Goal: Communication & Community: Answer question/provide support

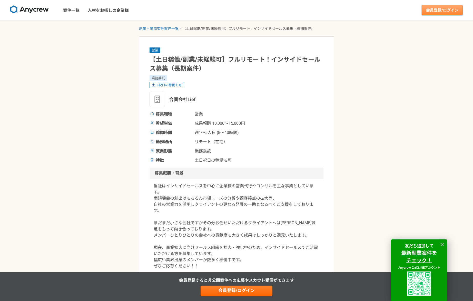
click at [432, 15] on link "会員登録/ログイン" at bounding box center [442, 10] width 41 height 10
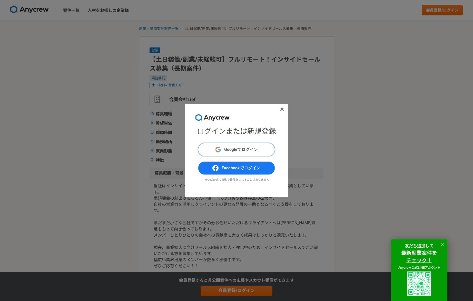
click at [257, 150] on span "Googleでログイン" at bounding box center [241, 149] width 34 height 6
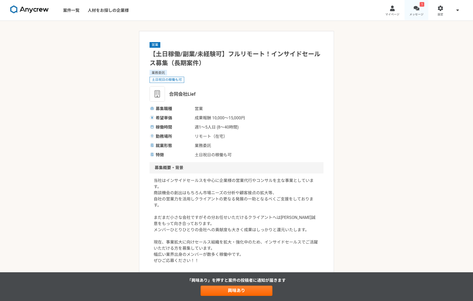
click at [412, 11] on link "1 メッセージ" at bounding box center [416, 10] width 24 height 21
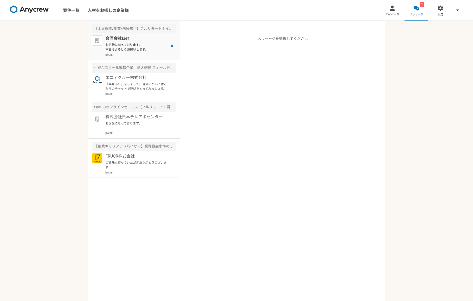
click at [161, 41] on p "合同会社Lief" at bounding box center [136, 38] width 63 height 6
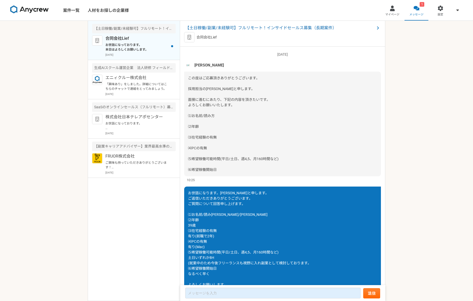
scroll to position [509, 0]
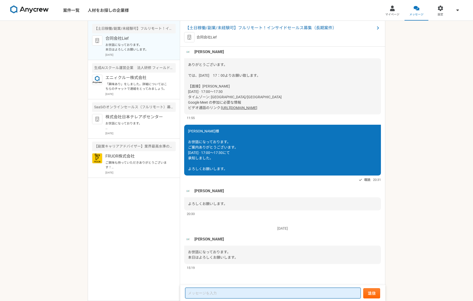
click at [224, 291] on textarea at bounding box center [272, 292] width 175 height 11
type textarea "お世話になっております。ご連絡いただき、ありがとうございます。17:00~よろしくお願いします。"
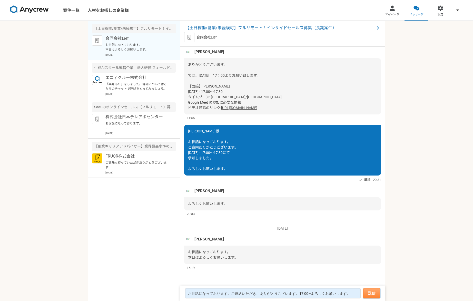
click at [375, 295] on button "送信" at bounding box center [371, 293] width 17 height 10
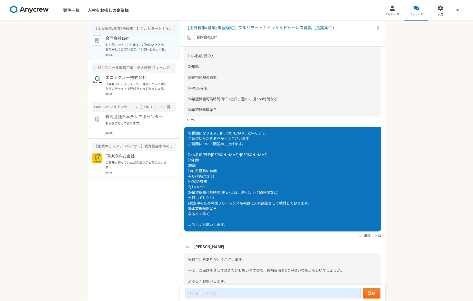
scroll to position [0, 0]
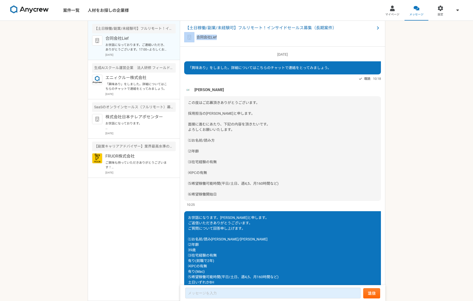
drag, startPoint x: 226, startPoint y: 42, endPoint x: 194, endPoint y: 40, distance: 32.6
click at [194, 40] on div "合同会社Lief" at bounding box center [282, 37] width 197 height 10
copy div "合同会社Lief"
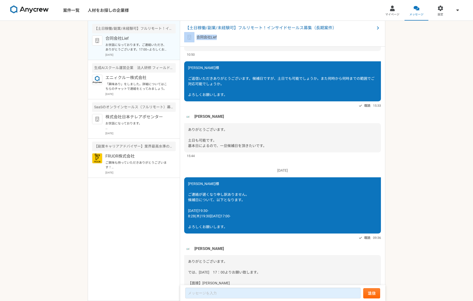
scroll to position [360, 0]
